Goal: Check status: Check status

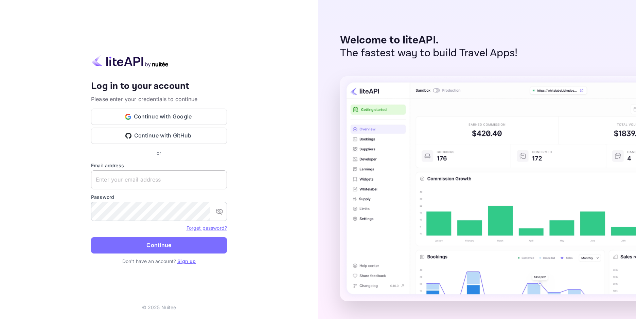
click at [171, 183] on input "text" at bounding box center [159, 180] width 136 height 19
paste input "[EMAIL_ADDRESS][DOMAIN_NAME]"
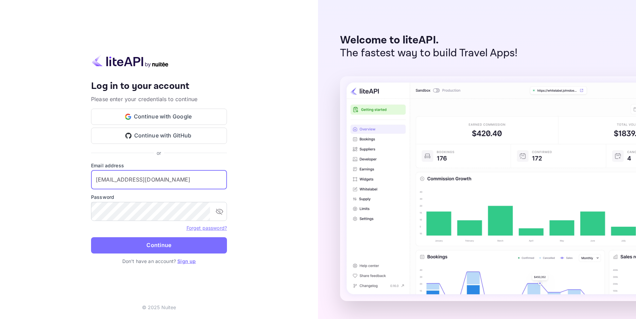
type input "[EMAIL_ADDRESS][DOMAIN_NAME]"
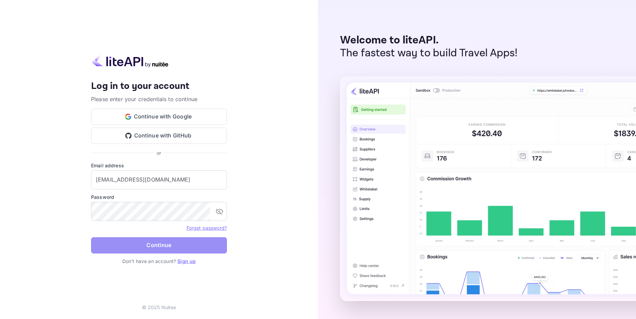
click at [174, 245] on button "Continue" at bounding box center [159, 245] width 136 height 16
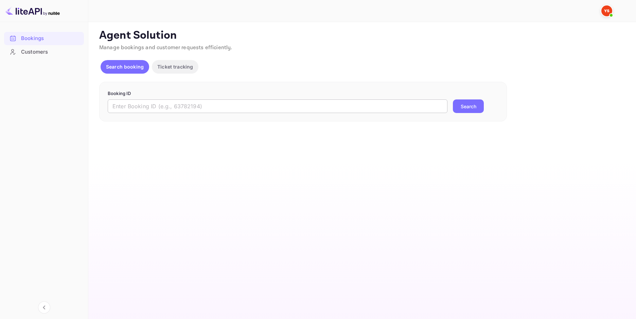
drag, startPoint x: 224, startPoint y: 99, endPoint x: 220, endPoint y: 102, distance: 4.6
click at [223, 100] on form "Booking ID ​ Search" at bounding box center [303, 101] width 391 height 23
click at [220, 102] on input "text" at bounding box center [278, 107] width 340 height 14
paste input "9757061"
type input "9757061"
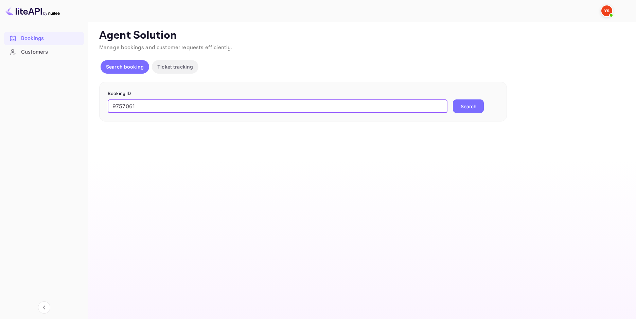
click at [469, 106] on button "Search" at bounding box center [468, 107] width 31 height 14
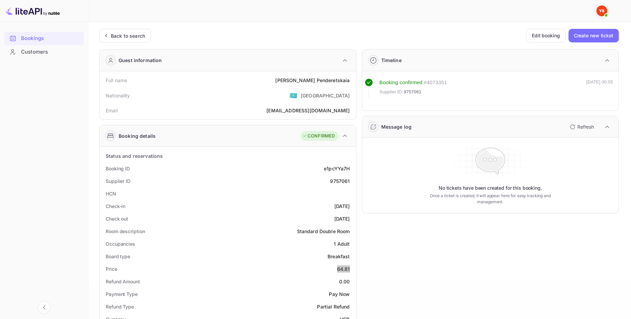
drag, startPoint x: 337, startPoint y: 272, endPoint x: 350, endPoint y: 272, distance: 13.2
click at [350, 272] on div "Price 64.81" at bounding box center [227, 269] width 251 height 13
click at [367, 263] on div "Timeline Booking confirmed # 4073351 Supplier ID: 9757061 [DATE] 00:55 Message …" at bounding box center [487, 291] width 263 height 495
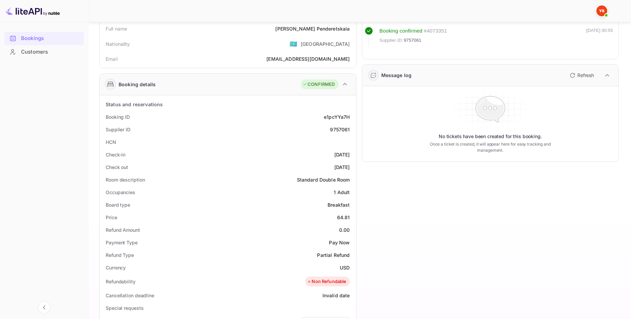
scroll to position [68, 0]
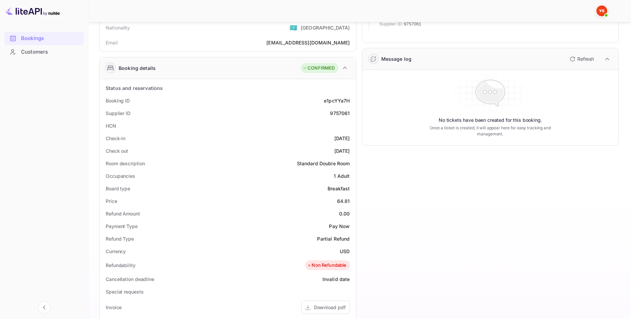
click at [339, 202] on div "64.81" at bounding box center [343, 201] width 13 height 7
drag, startPoint x: 338, startPoint y: 202, endPoint x: 352, endPoint y: 205, distance: 14.1
click at [352, 205] on div "Price 64.81" at bounding box center [227, 201] width 251 height 13
copy div "64.81"
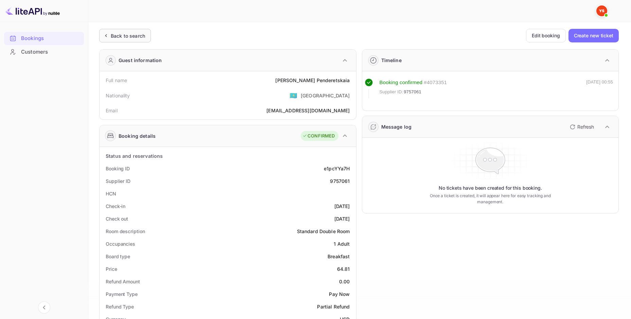
click at [119, 34] on div "Back to search" at bounding box center [128, 35] width 34 height 7
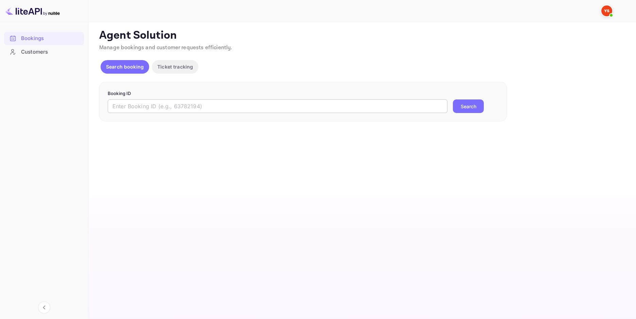
click at [157, 106] on input "text" at bounding box center [278, 107] width 340 height 14
paste input "9559875"
type input "9559875"
click at [471, 108] on button "Search" at bounding box center [468, 107] width 31 height 14
